Goal: Task Accomplishment & Management: Manage account settings

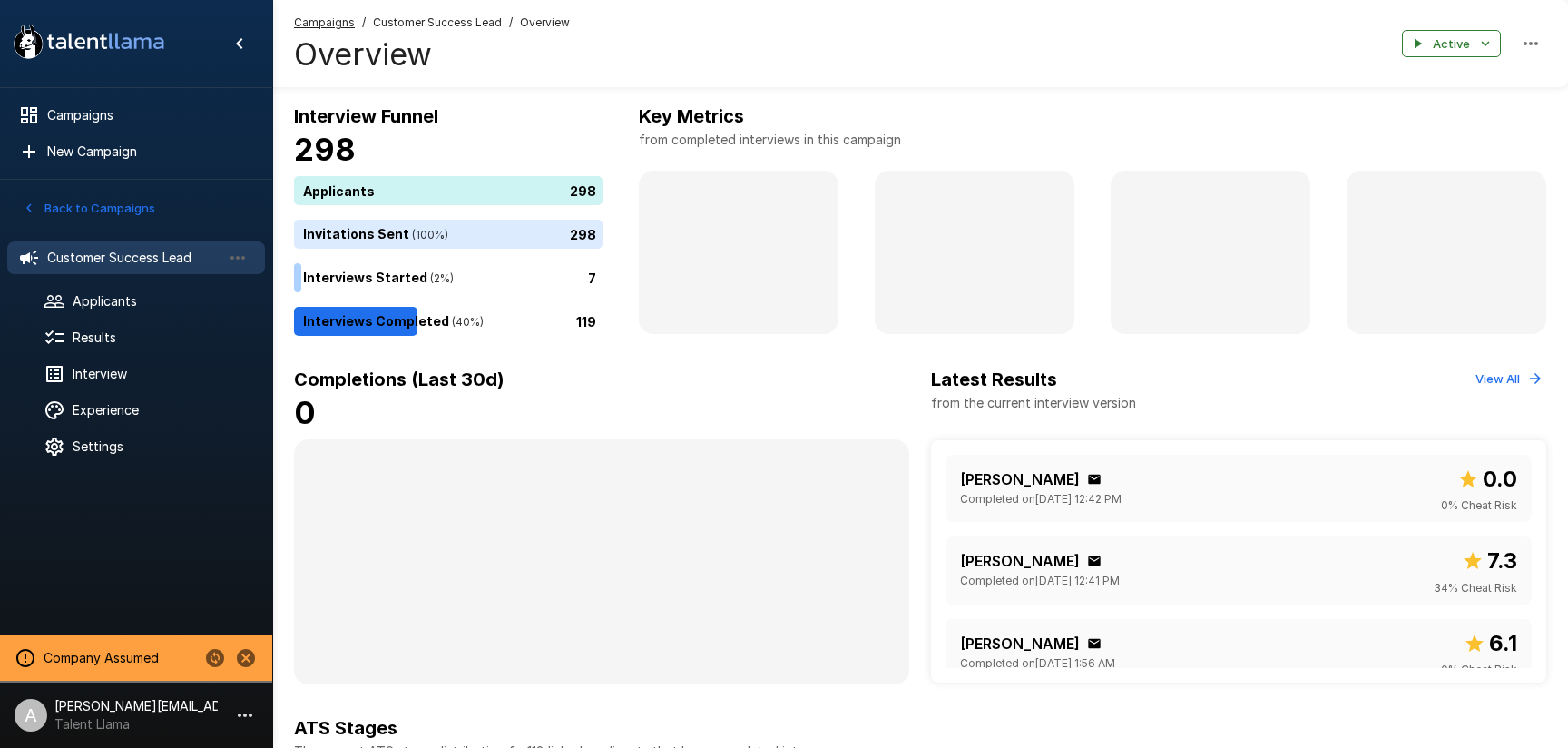
scroll to position [61, 0]
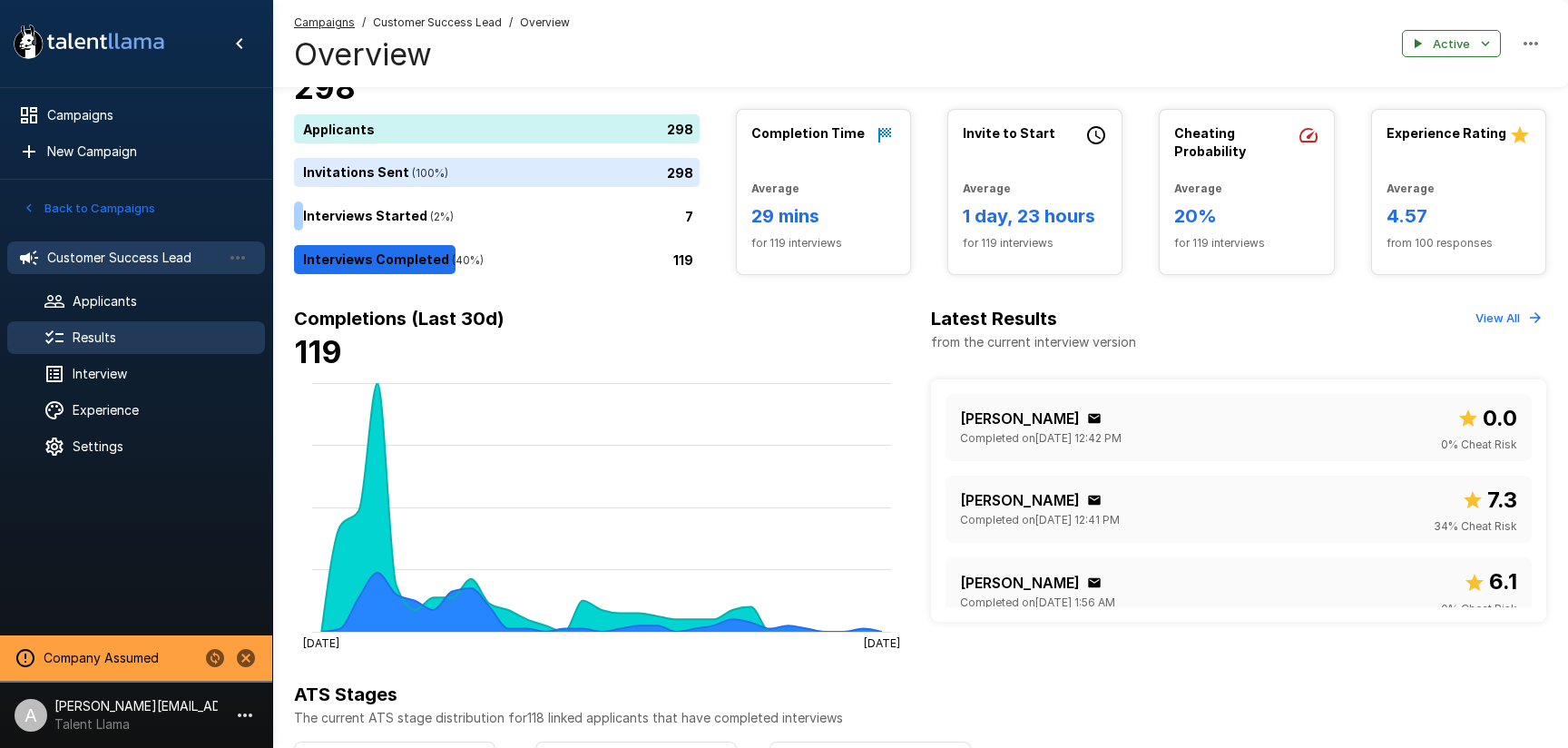
click at [103, 335] on span "Results" at bounding box center [161, 337] width 178 height 18
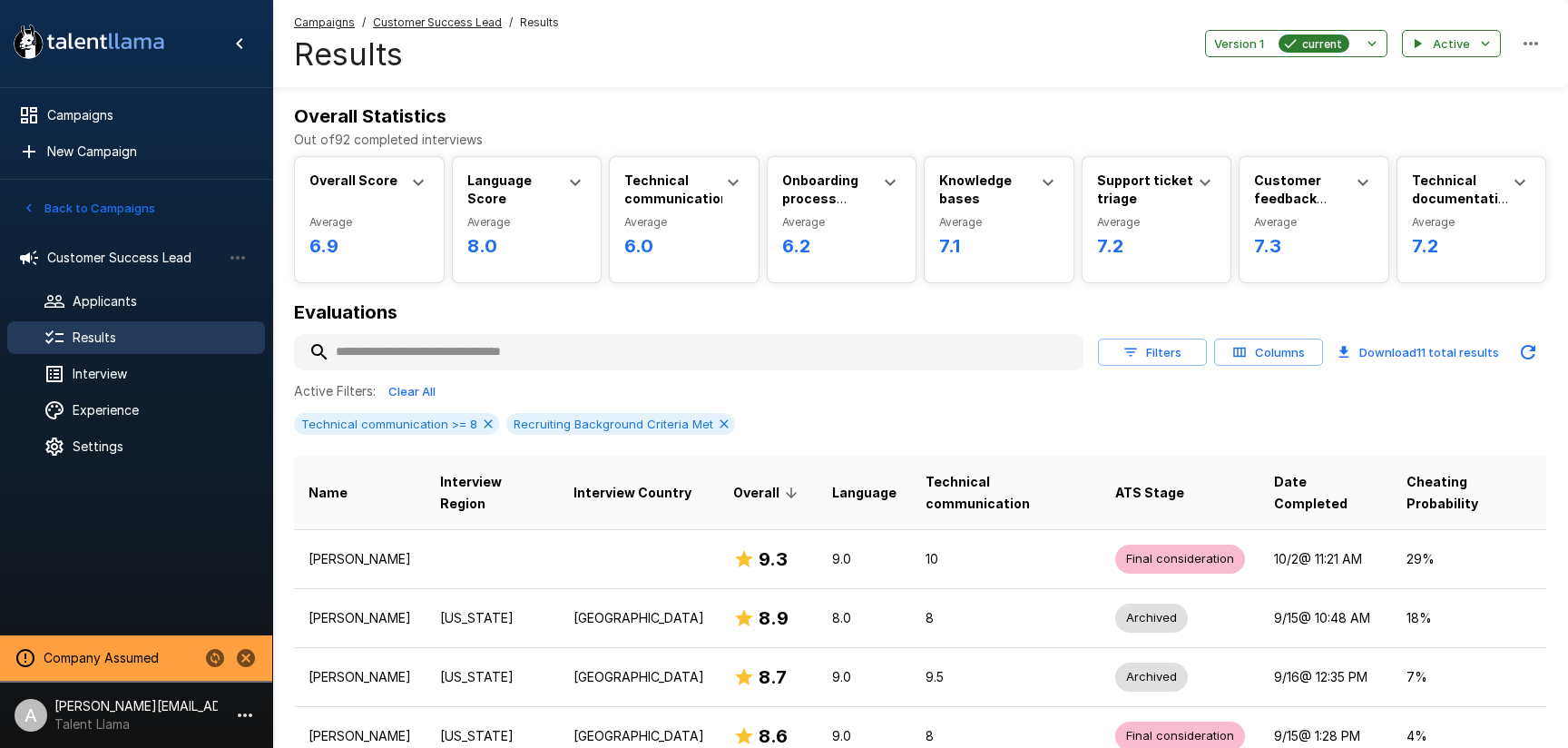
click at [485, 347] on input "text" at bounding box center [688, 352] width 789 height 33
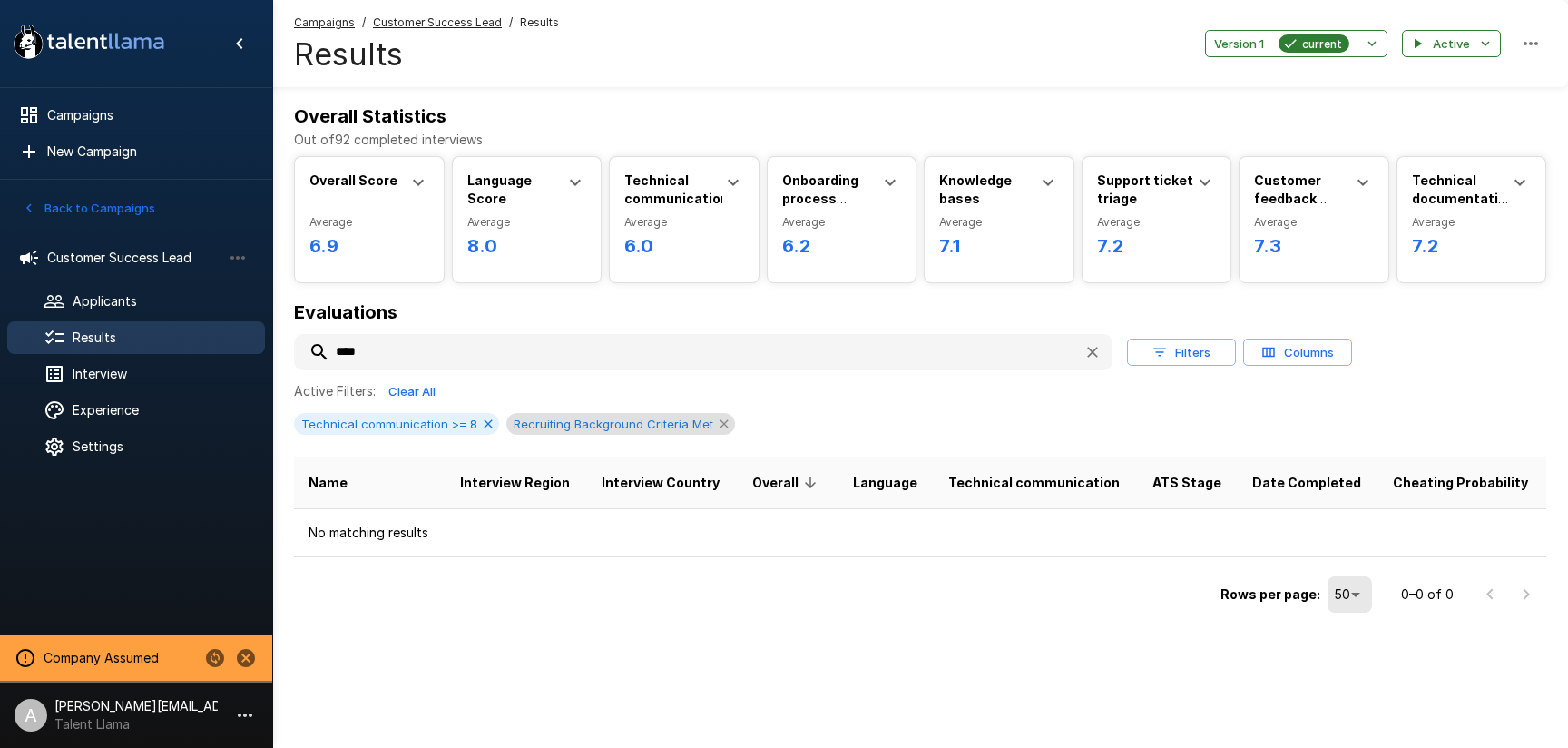
type input "****"
click at [717, 421] on icon at bounding box center [723, 424] width 14 height 14
click at [487, 424] on icon at bounding box center [487, 424] width 14 height 14
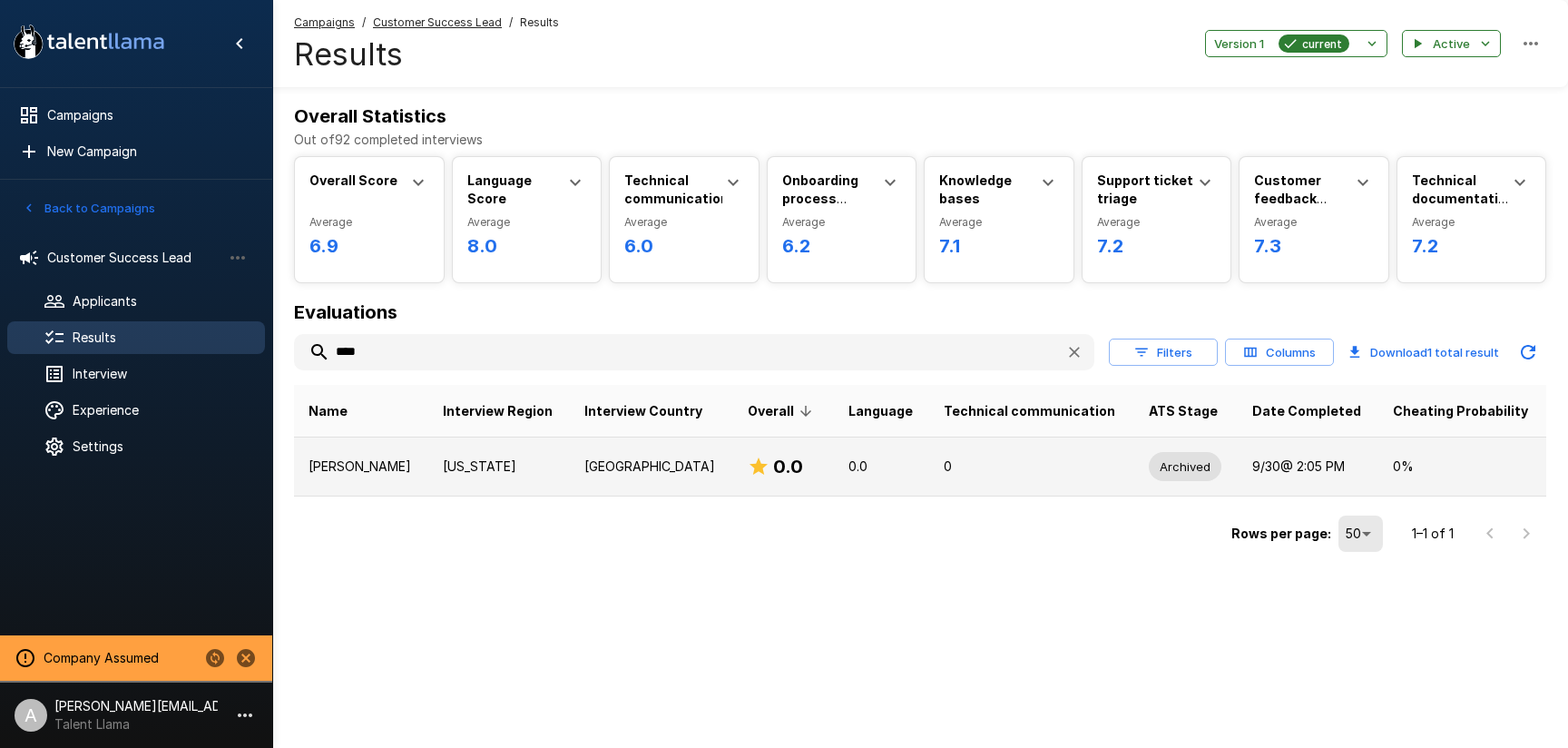
click at [1015, 463] on p "0" at bounding box center [1032, 466] width 176 height 18
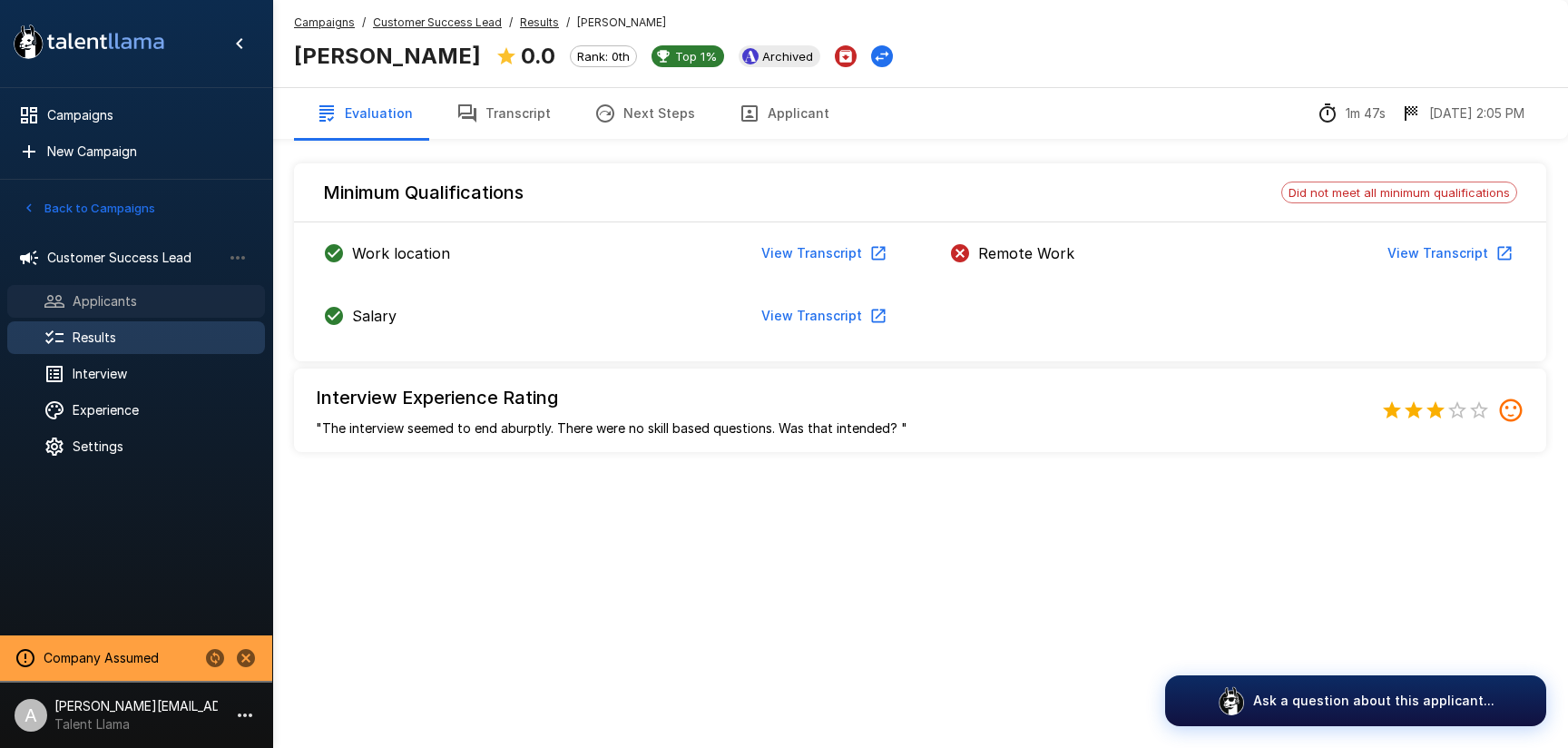
click at [141, 294] on span "Applicants" at bounding box center [161, 301] width 178 height 18
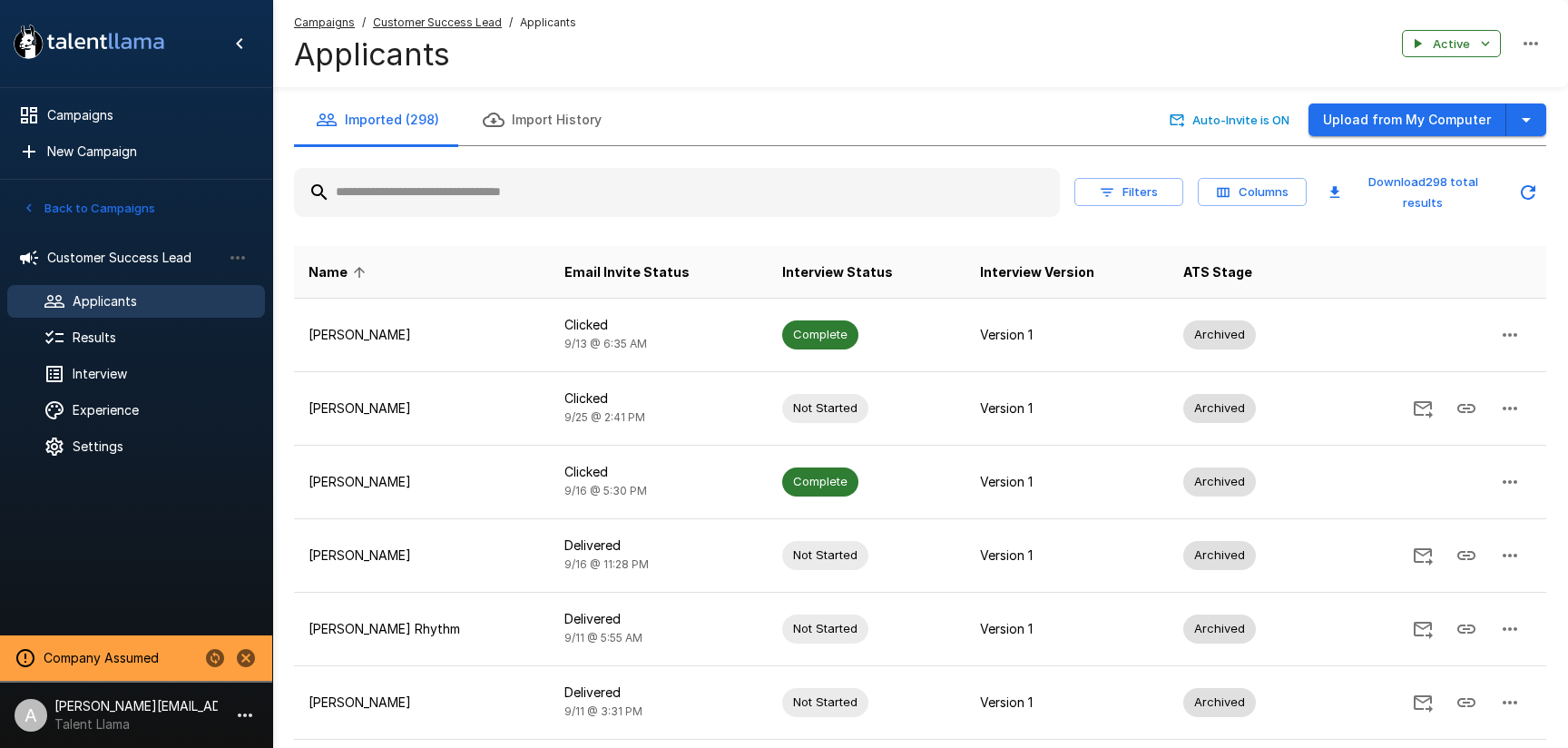
click at [456, 184] on input "text" at bounding box center [677, 192] width 766 height 33
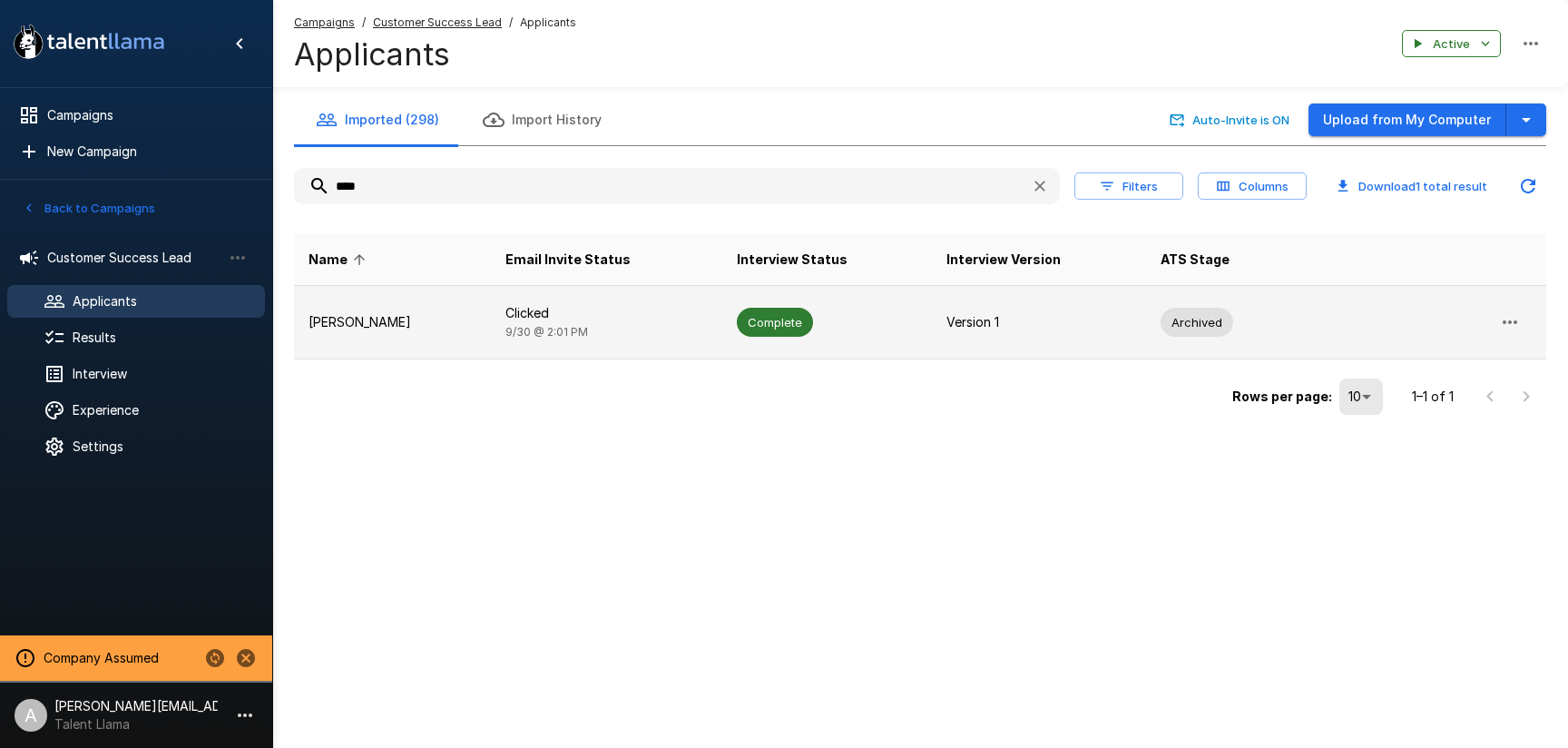
type input "****"
click at [1518, 325] on icon "button" at bounding box center [1510, 322] width 22 height 22
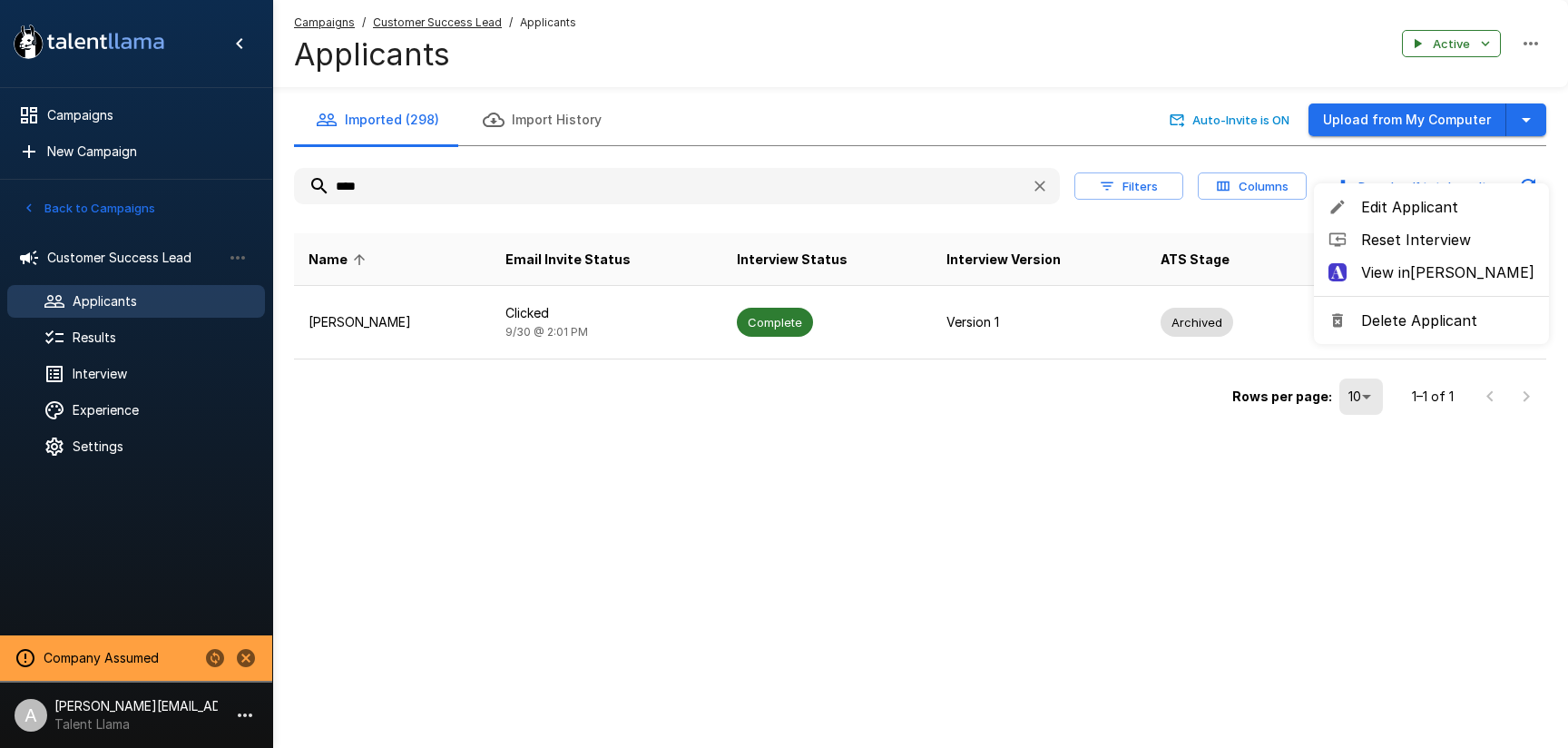
click at [1427, 248] on span "Reset Interview" at bounding box center [1448, 240] width 173 height 22
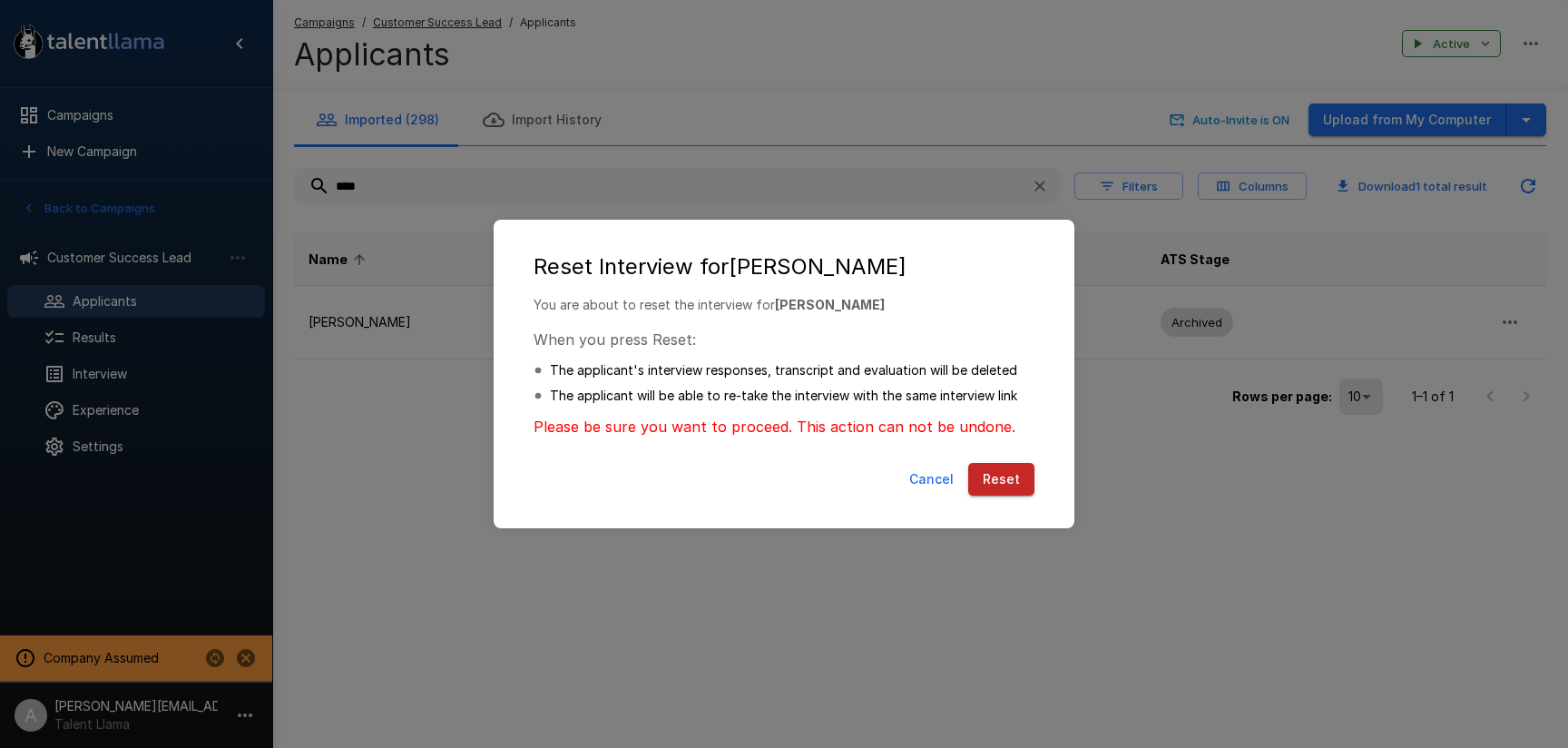
click at [1023, 493] on button "Reset" at bounding box center [1001, 480] width 66 height 34
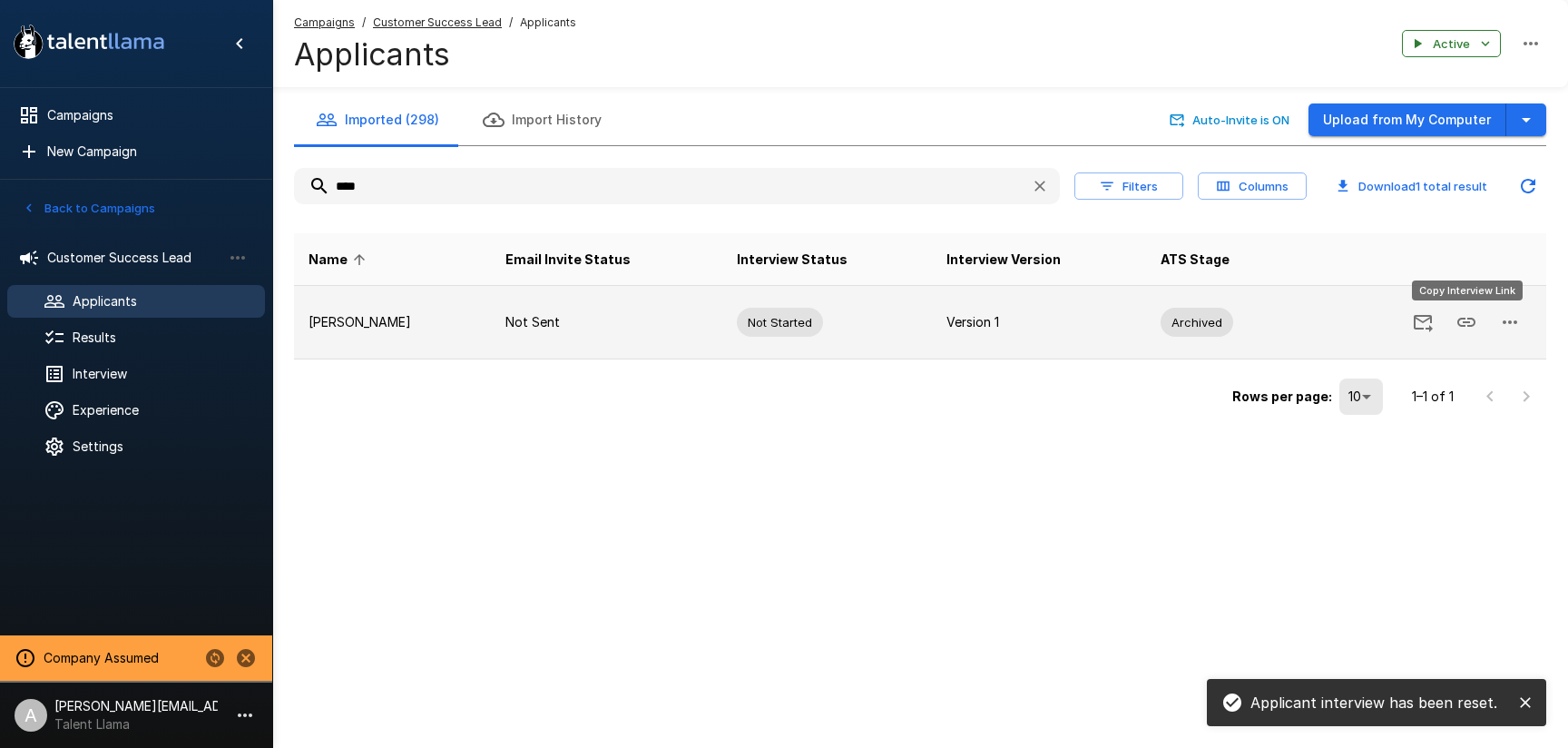
click at [1463, 320] on icon "Copy Interview Link" at bounding box center [1466, 322] width 22 height 22
